Goal: Task Accomplishment & Management: Use online tool/utility

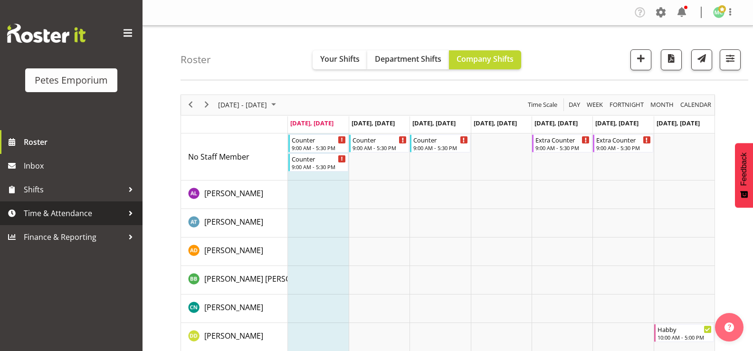
click at [84, 213] on span "Time & Attendance" at bounding box center [74, 213] width 100 height 14
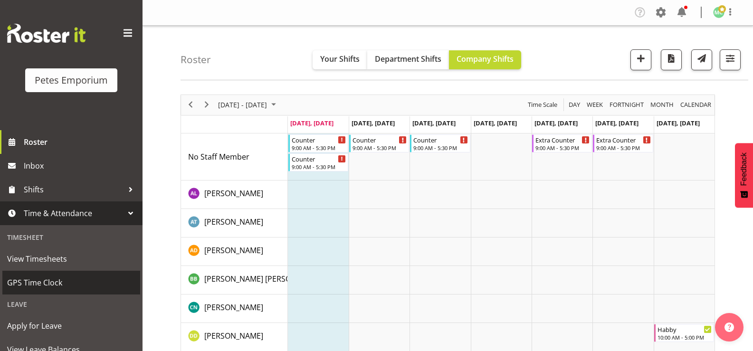
click at [66, 278] on span "GPS Time Clock" at bounding box center [71, 283] width 128 height 14
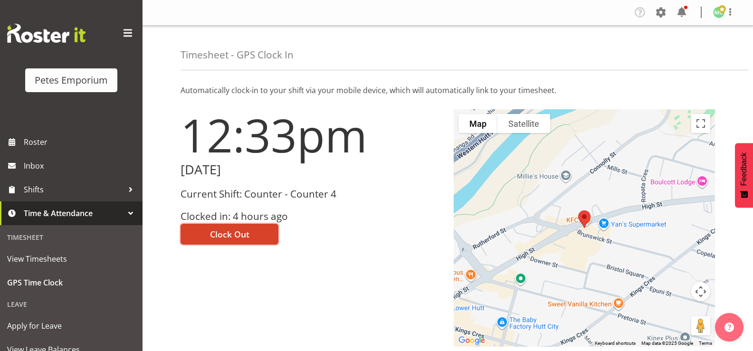
click at [244, 238] on span "Clock Out" at bounding box center [229, 234] width 39 height 12
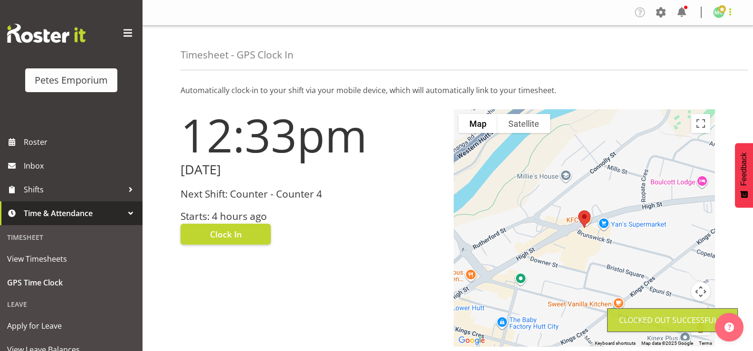
click at [729, 10] on span at bounding box center [730, 11] width 11 height 11
click at [719, 49] on link "Log Out" at bounding box center [690, 49] width 91 height 17
